Goal: Information Seeking & Learning: Learn about a topic

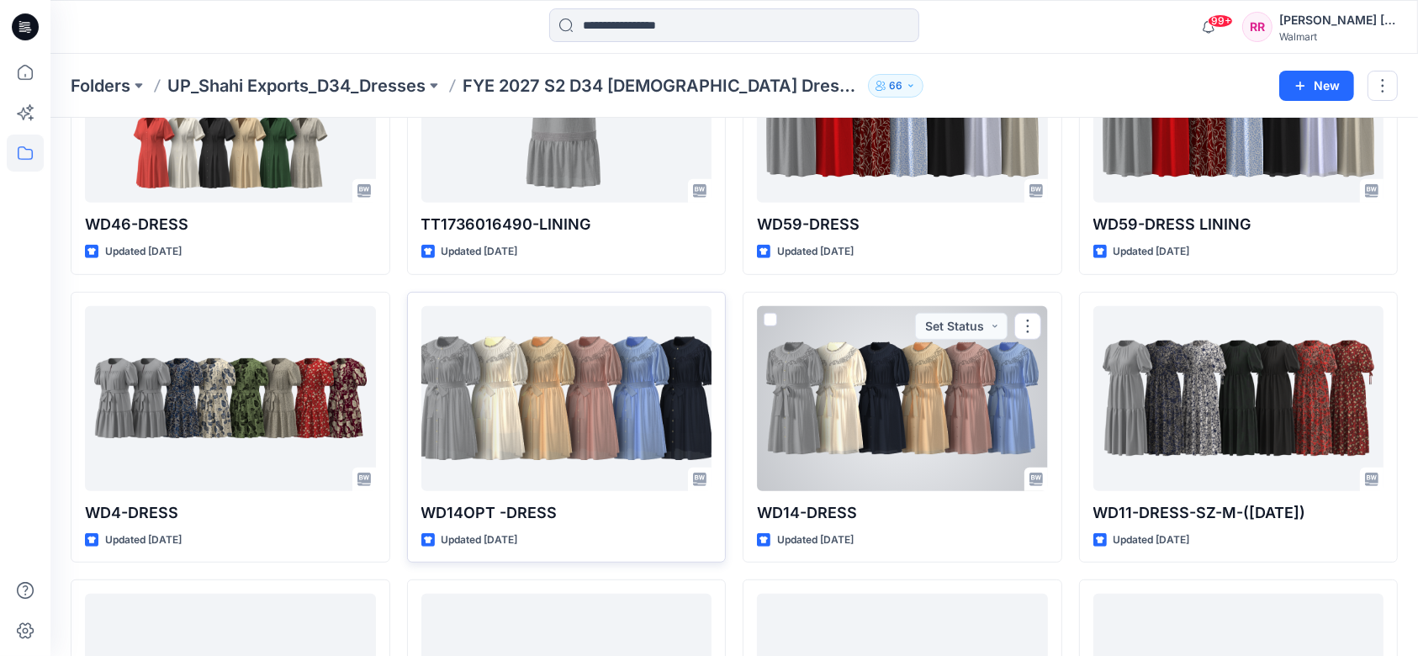
scroll to position [795, 0]
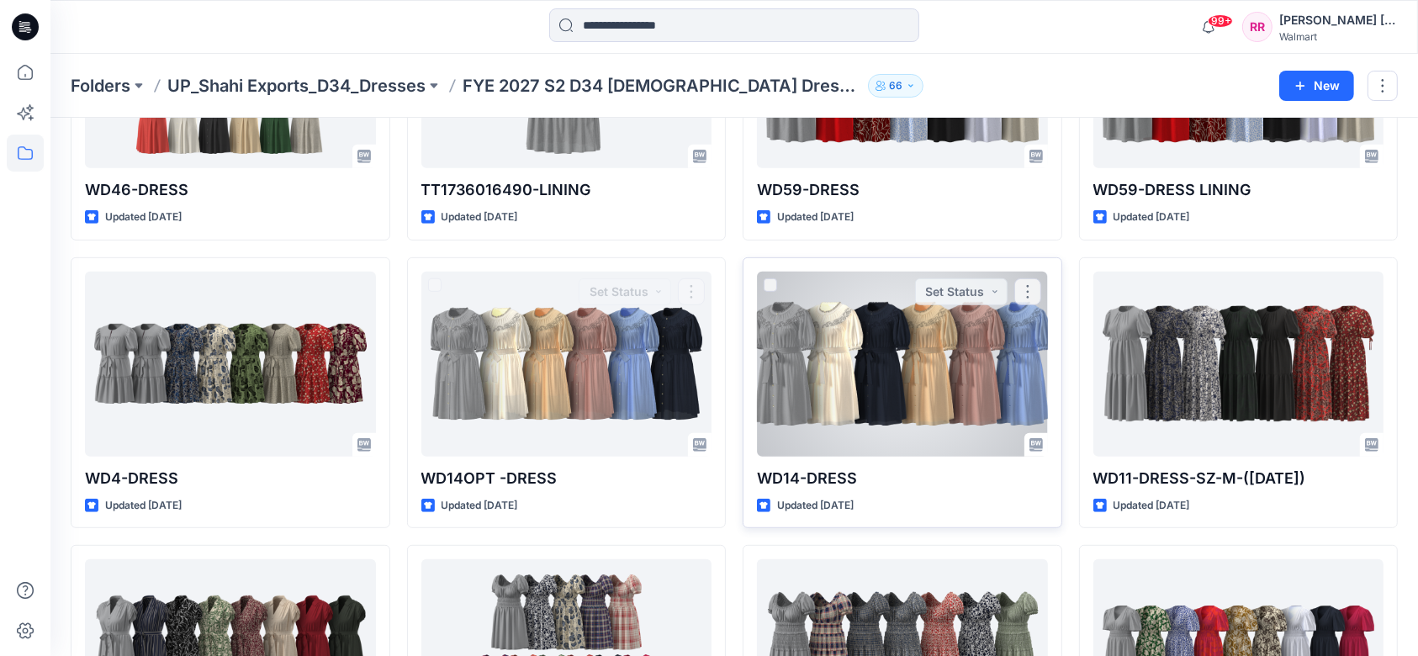
click at [874, 384] on div at bounding box center [902, 364] width 291 height 185
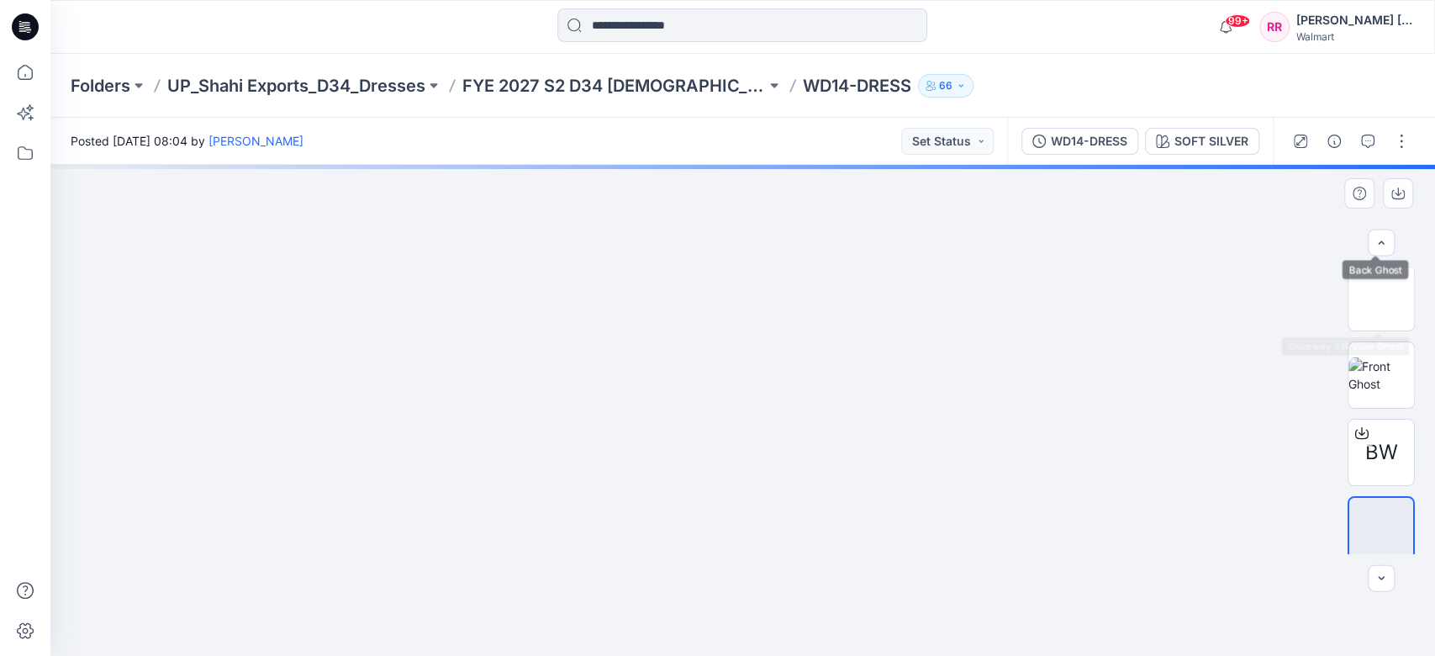
scroll to position [168, 0]
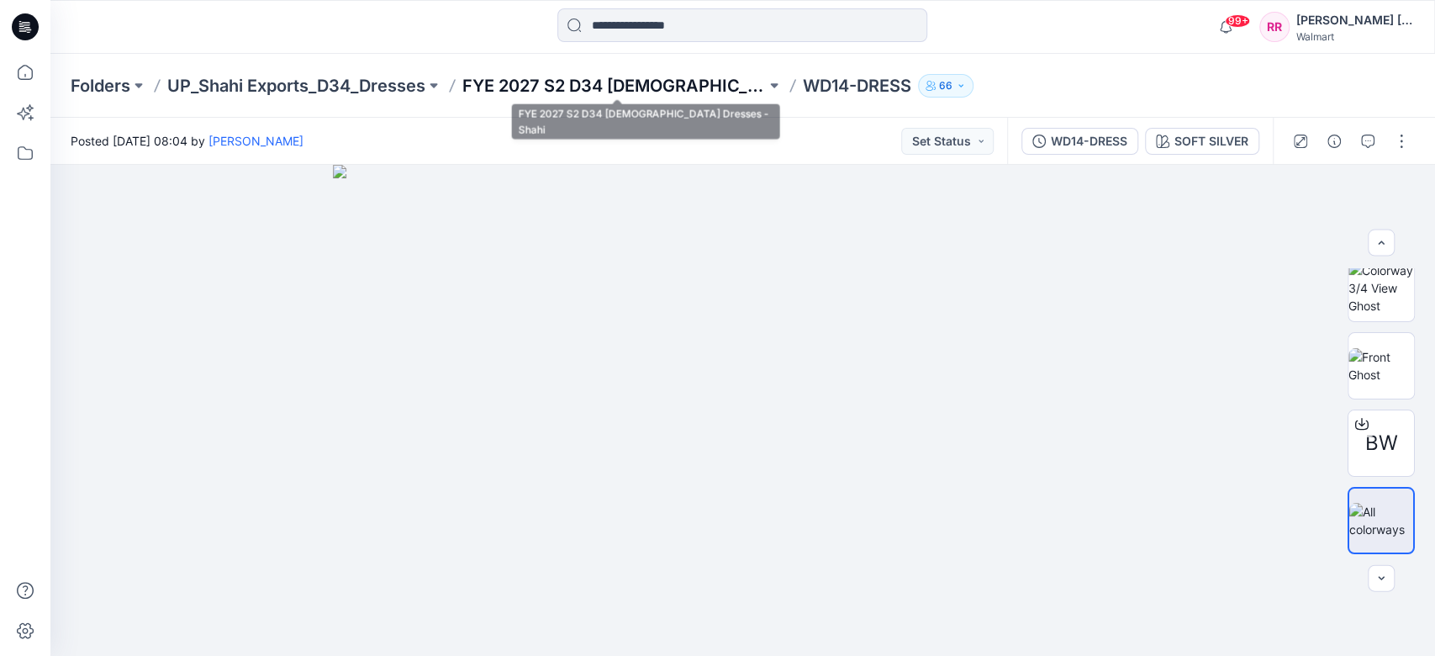
click at [518, 81] on p "FYE 2027 S2 D34 [DEMOGRAPHIC_DATA] Dresses - Shahi" at bounding box center [614, 86] width 304 height 24
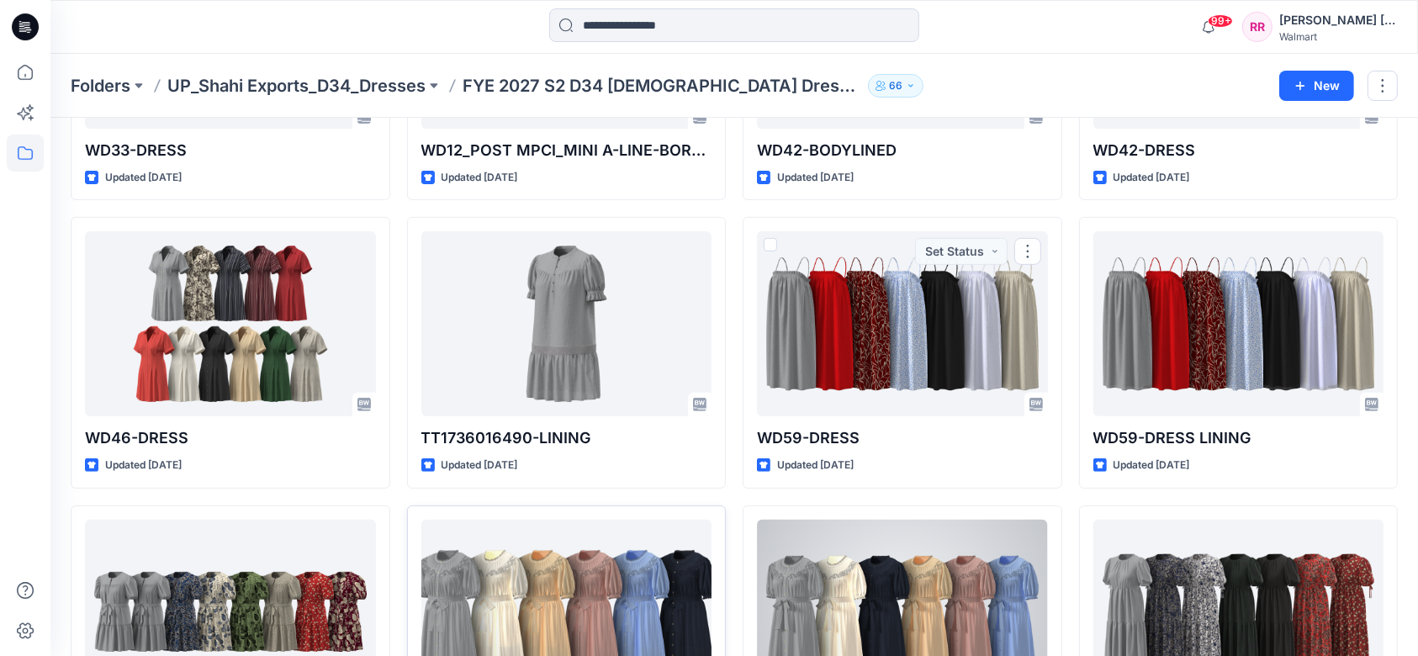
scroll to position [673, 0]
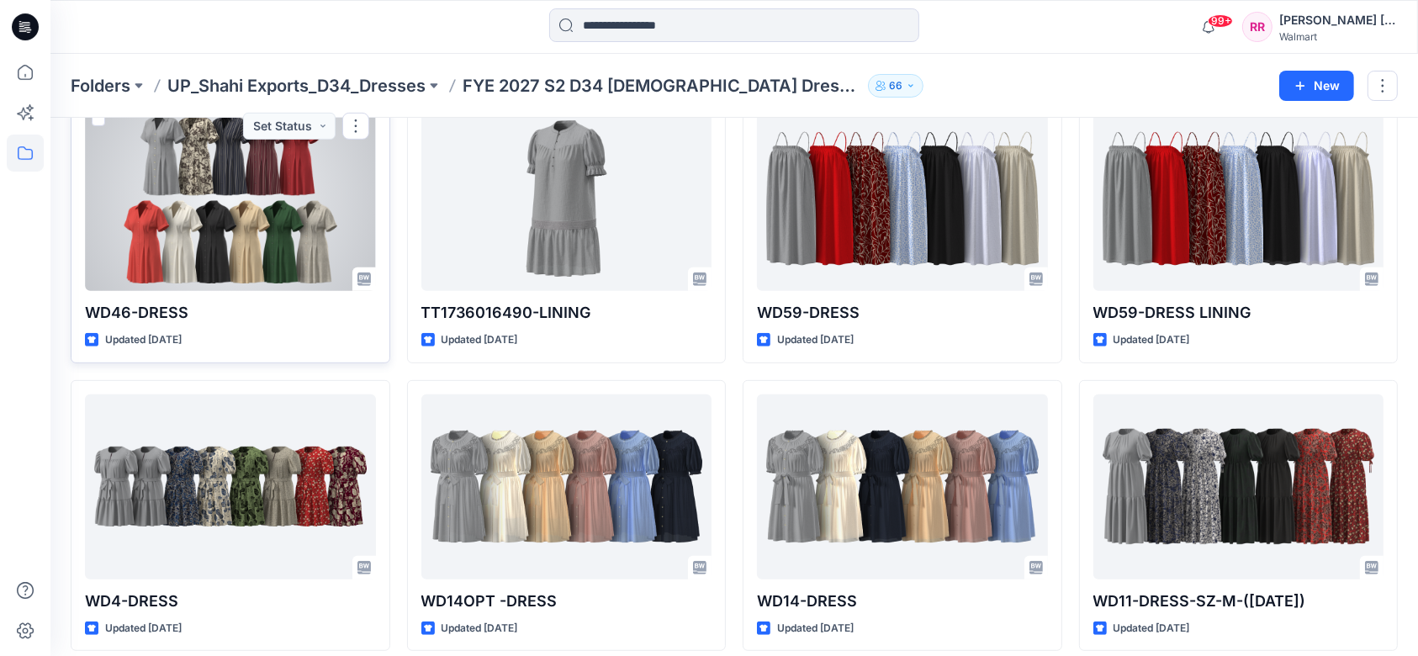
click at [256, 225] on div at bounding box center [230, 198] width 291 height 185
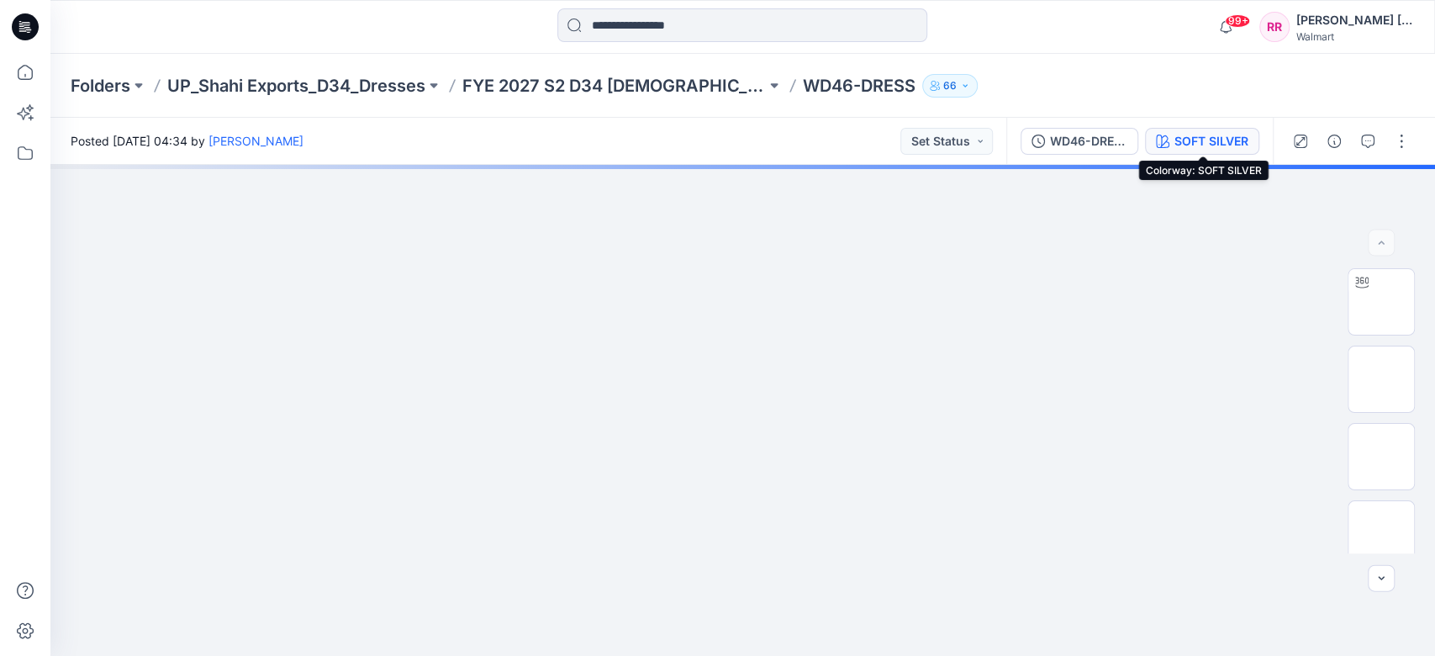
click at [1211, 140] on div "SOFT SILVER" at bounding box center [1212, 141] width 74 height 18
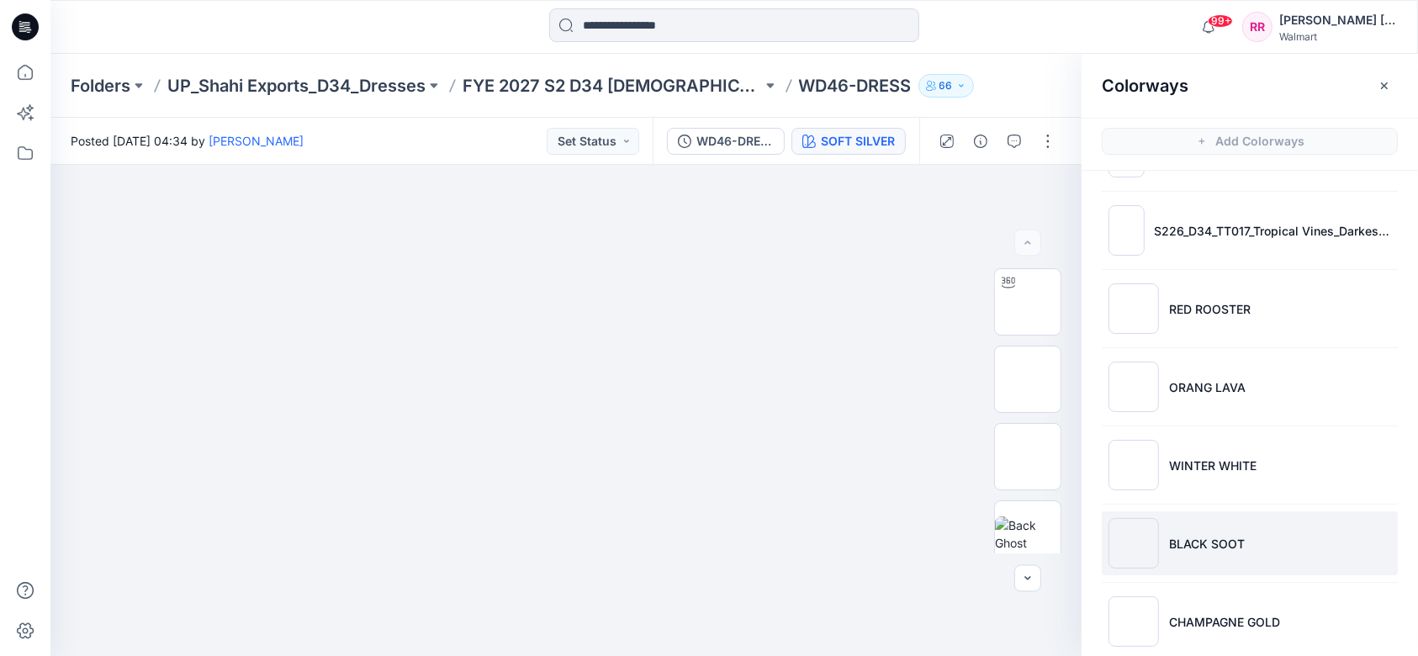
scroll to position [401, 0]
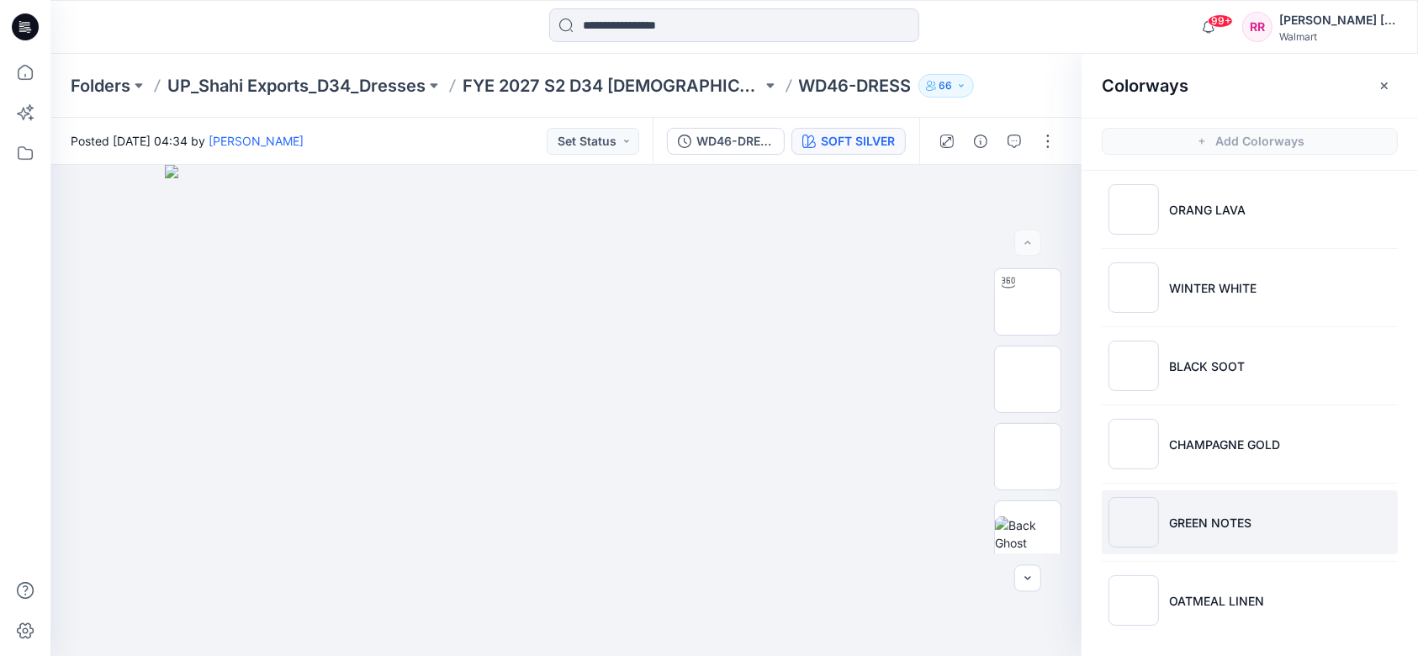
click at [1198, 523] on p "GREEN NOTES" at bounding box center [1210, 523] width 82 height 18
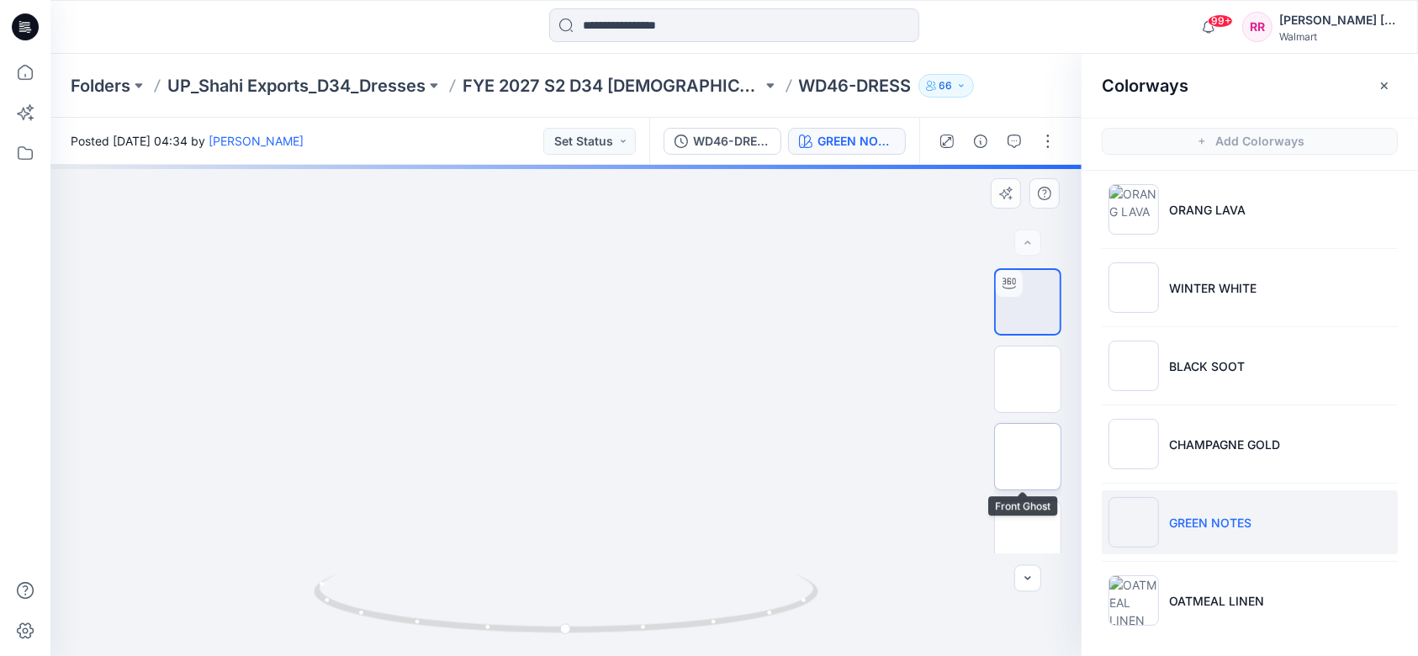
click at [1027, 457] on img at bounding box center [1027, 457] width 0 height 0
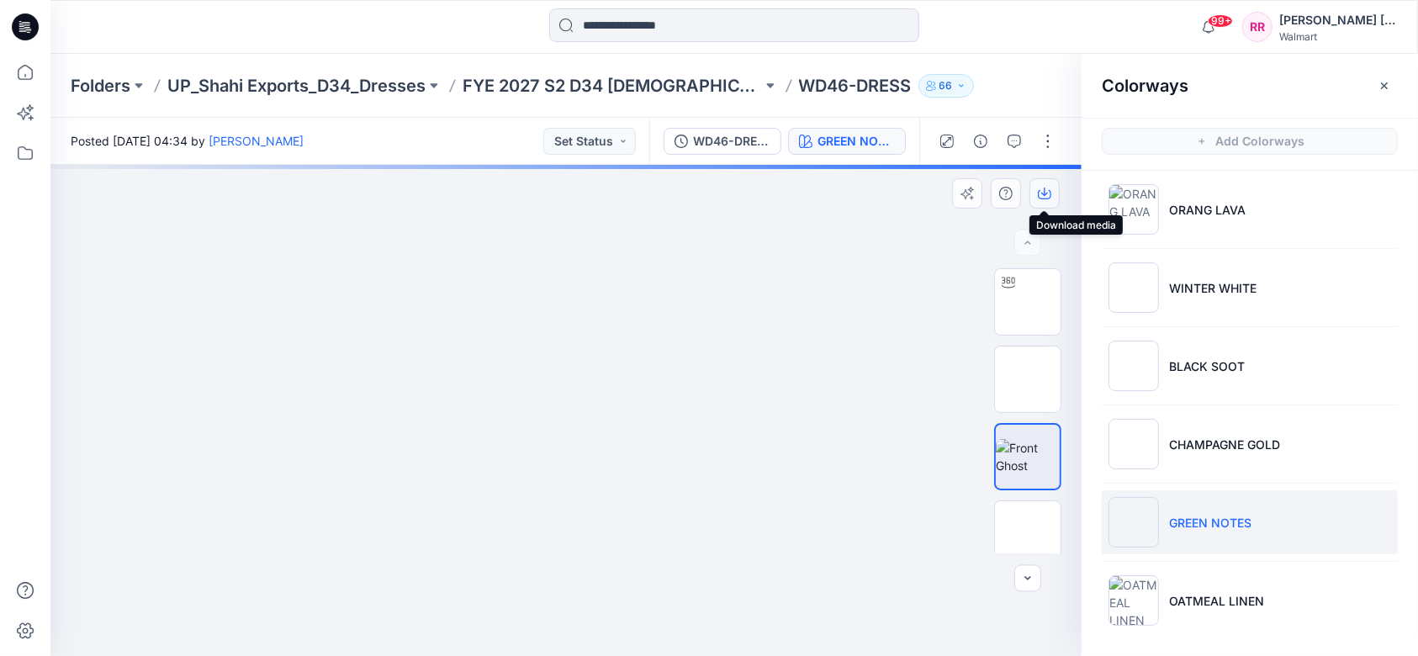
click at [1040, 191] on icon "button" at bounding box center [1044, 193] width 13 height 13
